Goal: Find specific page/section: Find specific page/section

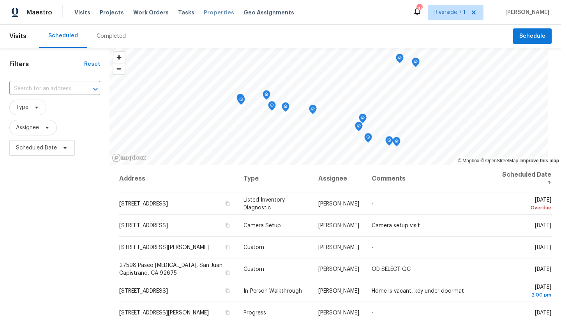
click at [204, 11] on span "Properties" at bounding box center [219, 13] width 30 height 8
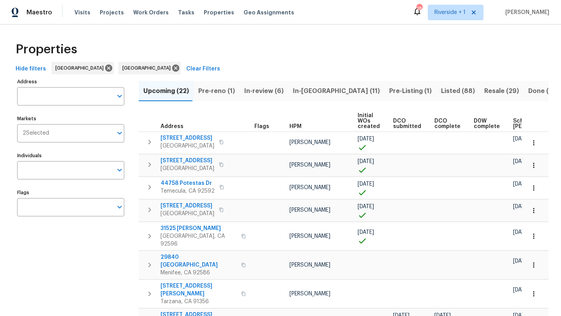
click at [313, 22] on div "Maestro Visits Projects Work Orders Tasks Properties Geo Assignments 18 Riversi…" at bounding box center [280, 12] width 561 height 25
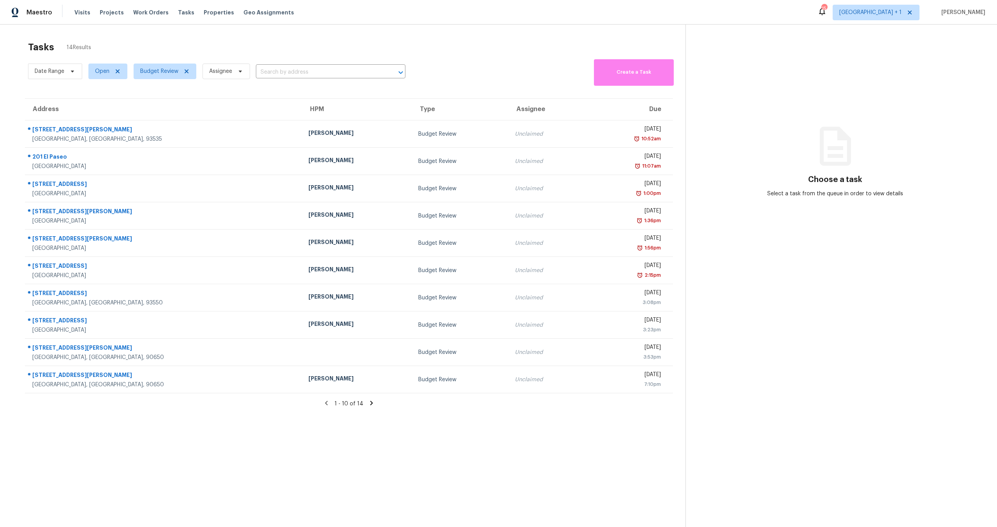
click at [368, 403] on icon at bounding box center [371, 402] width 7 height 7
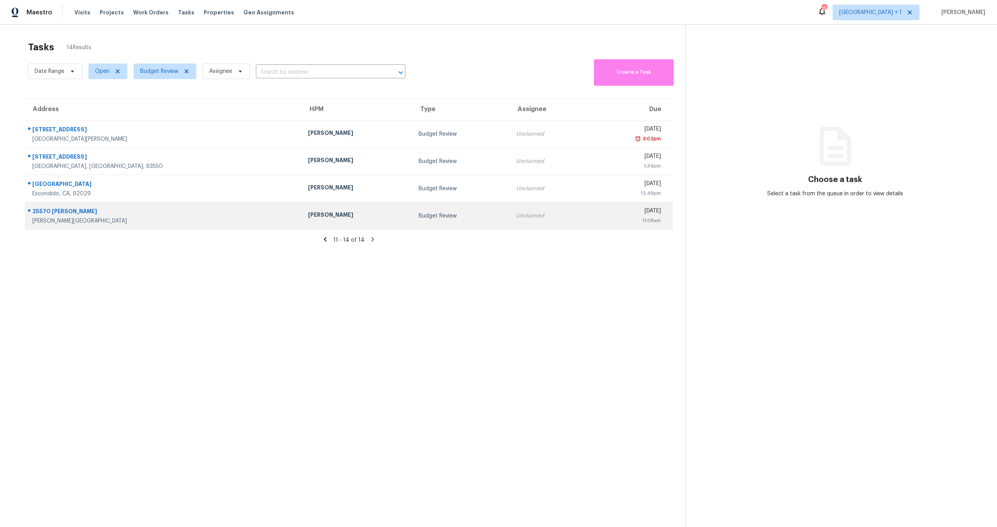
click at [302, 222] on td "[PERSON_NAME]" at bounding box center [357, 215] width 111 height 27
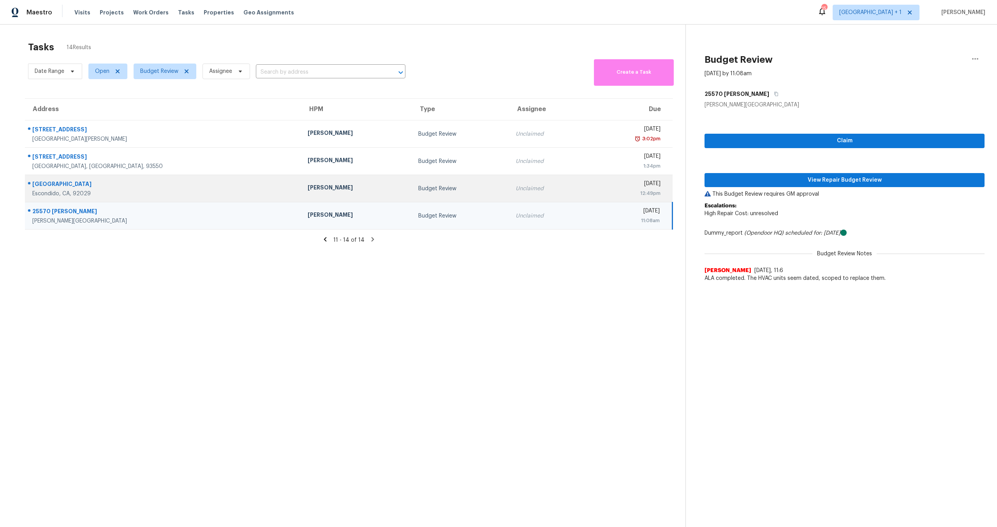
click at [301, 199] on td "[PERSON_NAME]" at bounding box center [356, 188] width 111 height 27
